Goal: Task Accomplishment & Management: Use online tool/utility

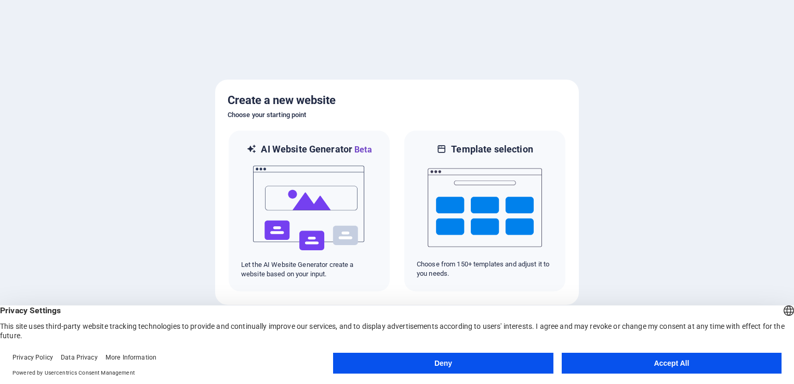
click at [642, 358] on button "Accept All" at bounding box center [672, 363] width 220 height 21
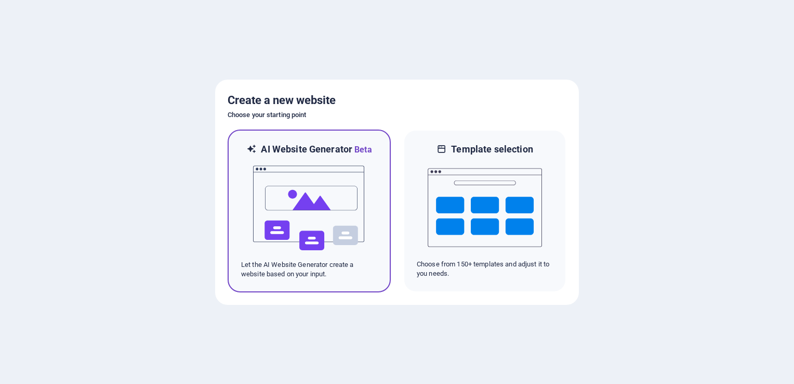
click at [294, 152] on h6 "AI Website Generator Beta" at bounding box center [316, 149] width 111 height 13
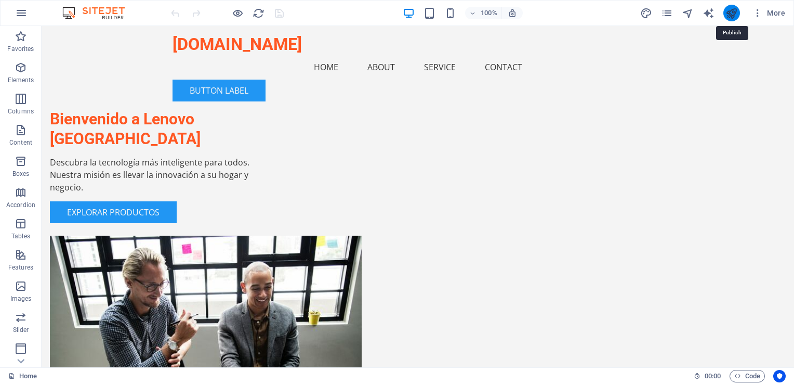
click at [731, 7] on icon "publish" at bounding box center [732, 13] width 12 height 12
